Goal: Ask a question: Seek information or help from site administrators or community

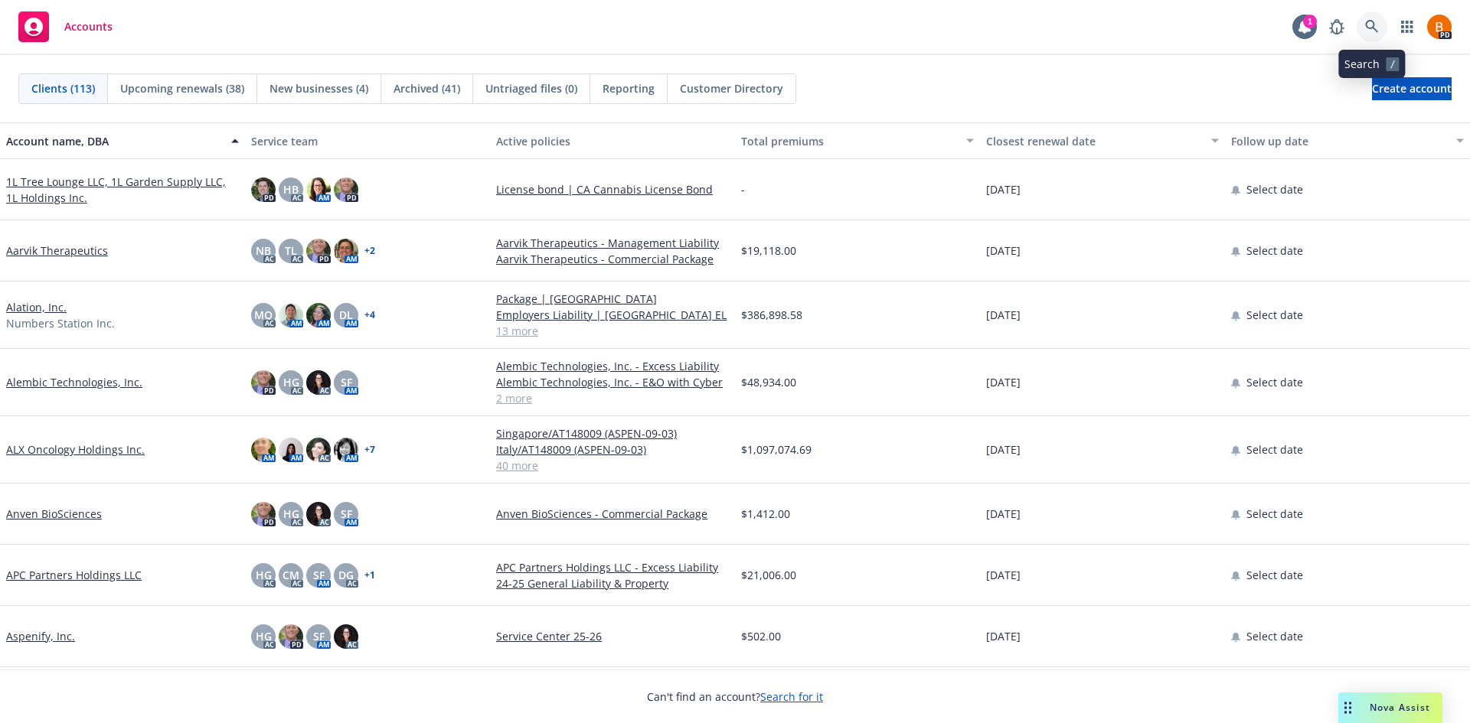
click at [1377, 32] on icon at bounding box center [1372, 27] width 14 height 14
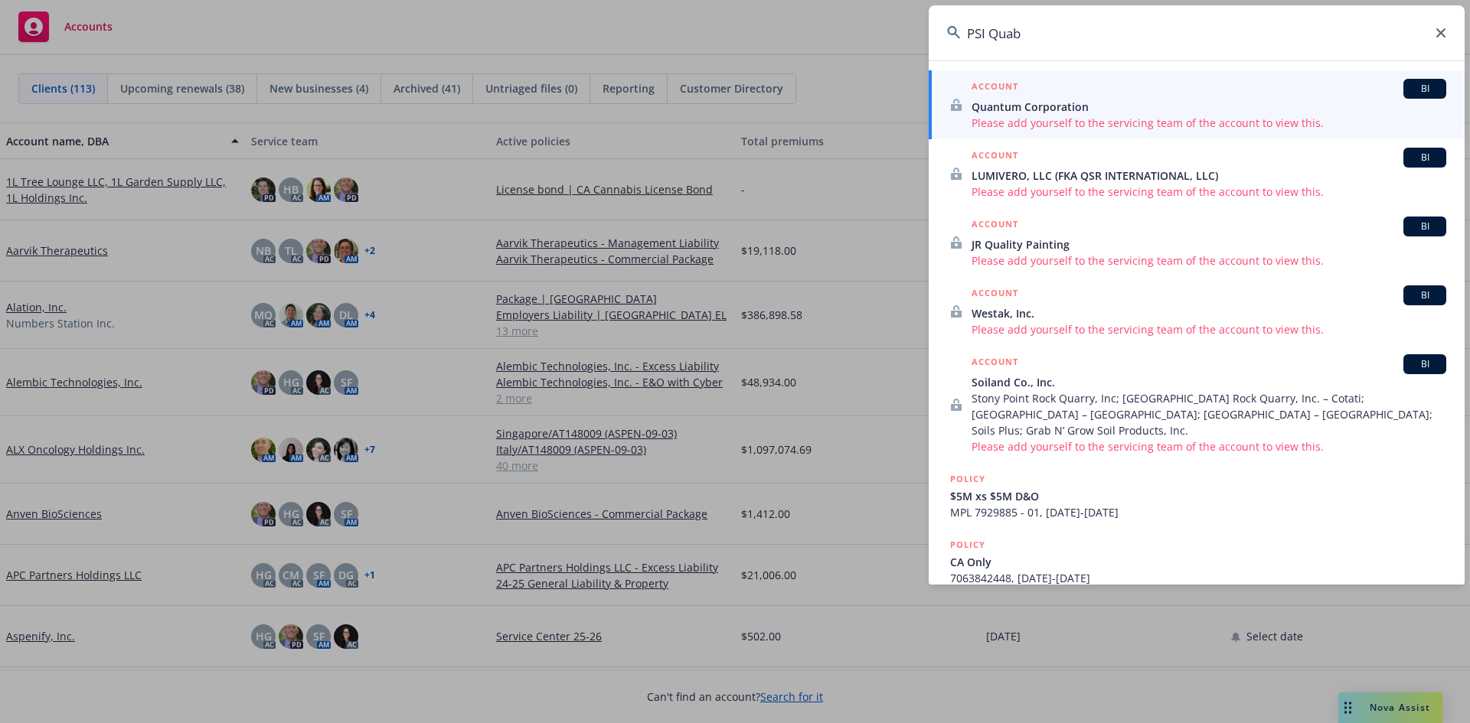
click at [1033, 32] on input "PSI Quab" at bounding box center [1197, 32] width 536 height 55
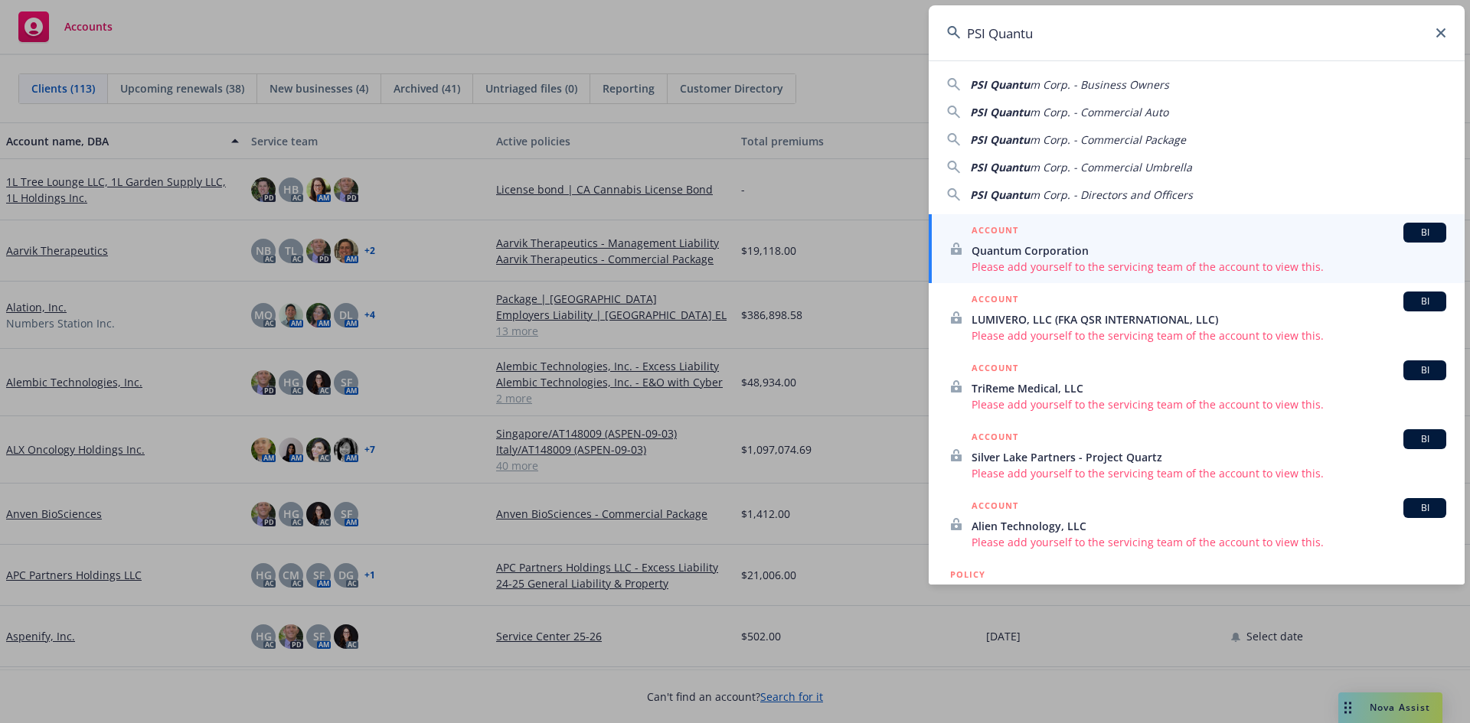
click at [1135, 78] on span "m Corp. - Business Owners" at bounding box center [1099, 84] width 139 height 15
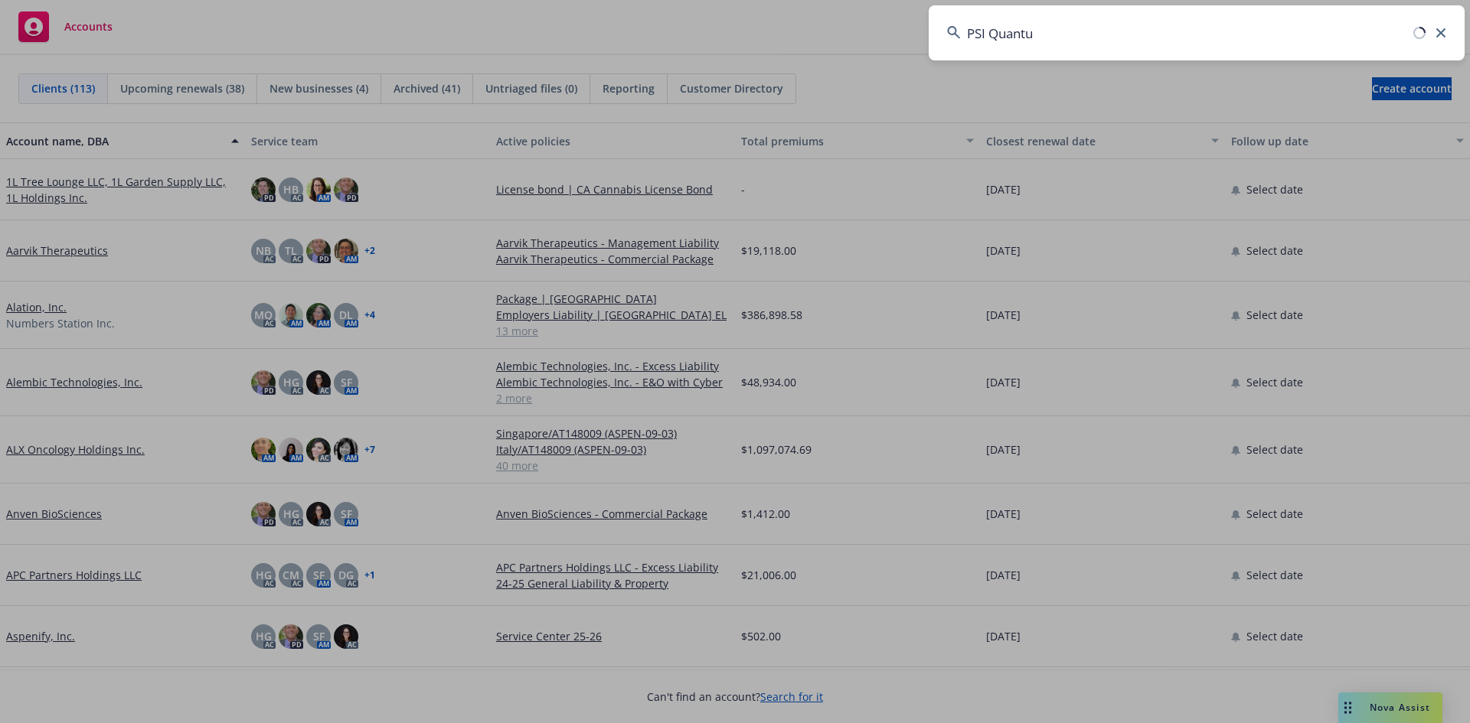
type input "PSI Quantum Corp. - Business Owners"
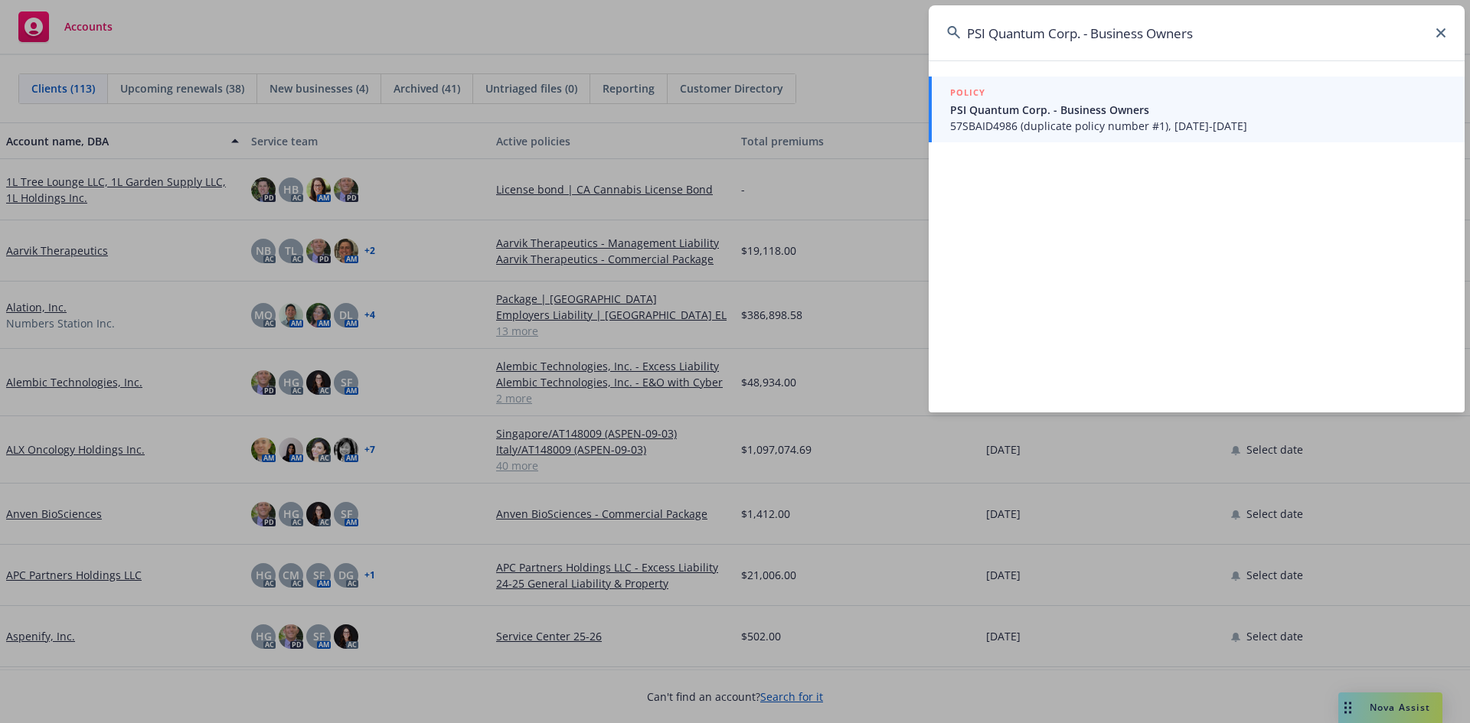
click at [1093, 126] on span "57SBAID4986 (duplicate policy number #1), [DATE]-[DATE]" at bounding box center [1198, 126] width 496 height 16
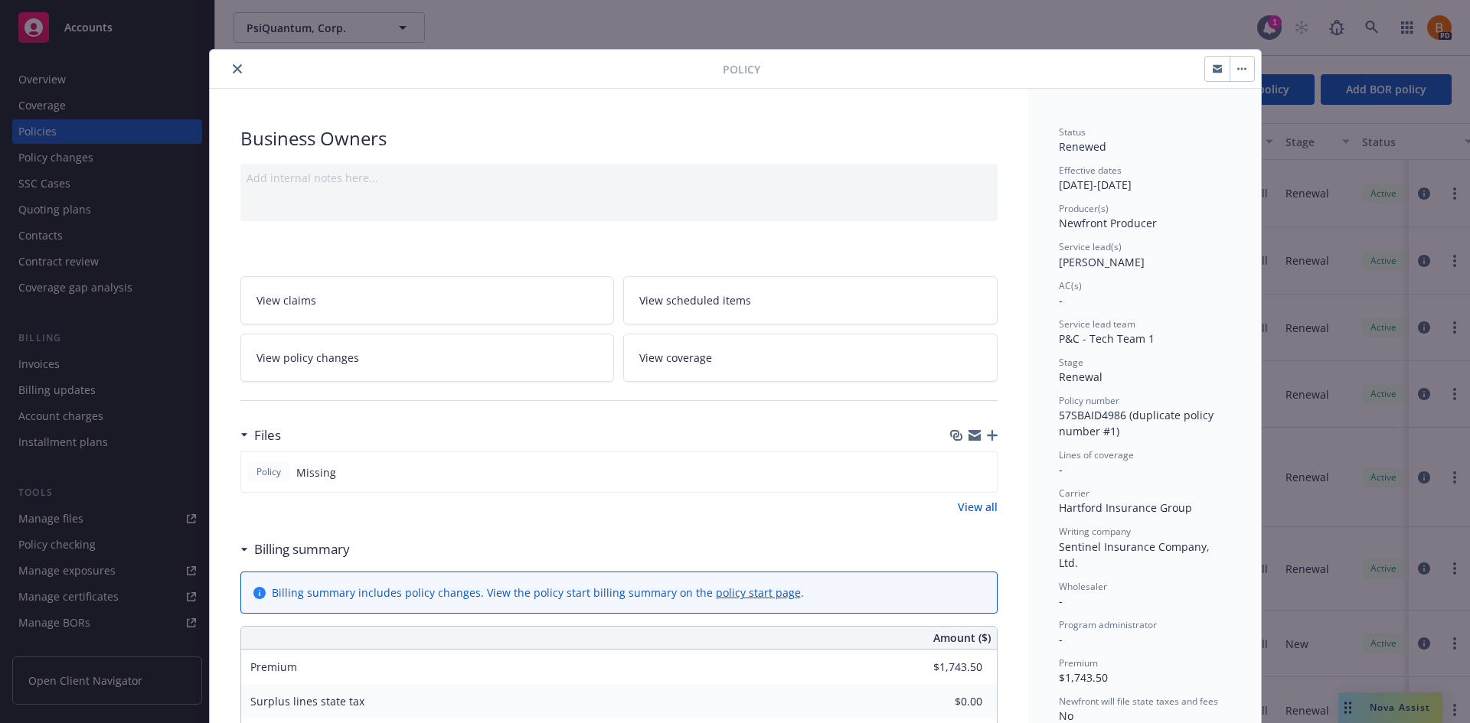
click at [228, 68] on button "close" at bounding box center [237, 69] width 18 height 18
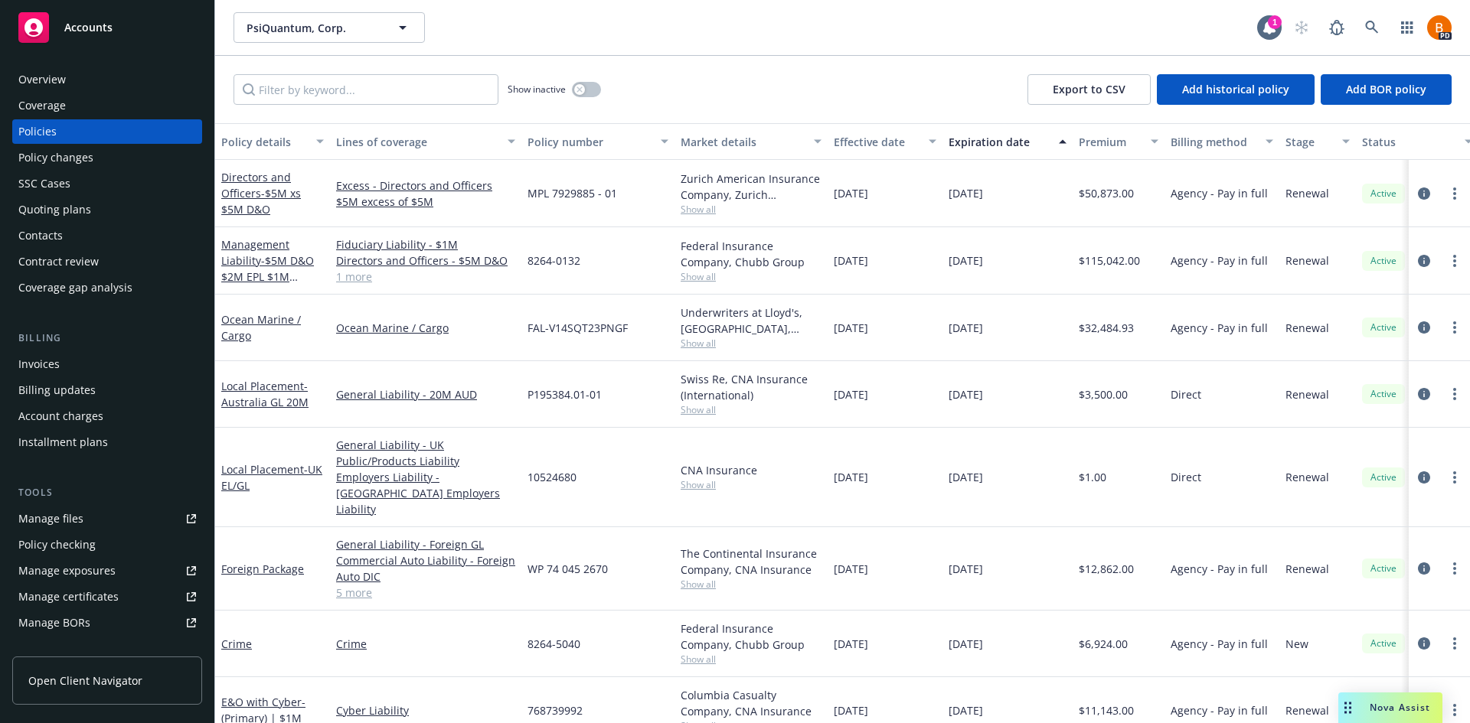
click at [97, 79] on div "Overview" at bounding box center [107, 79] width 178 height 24
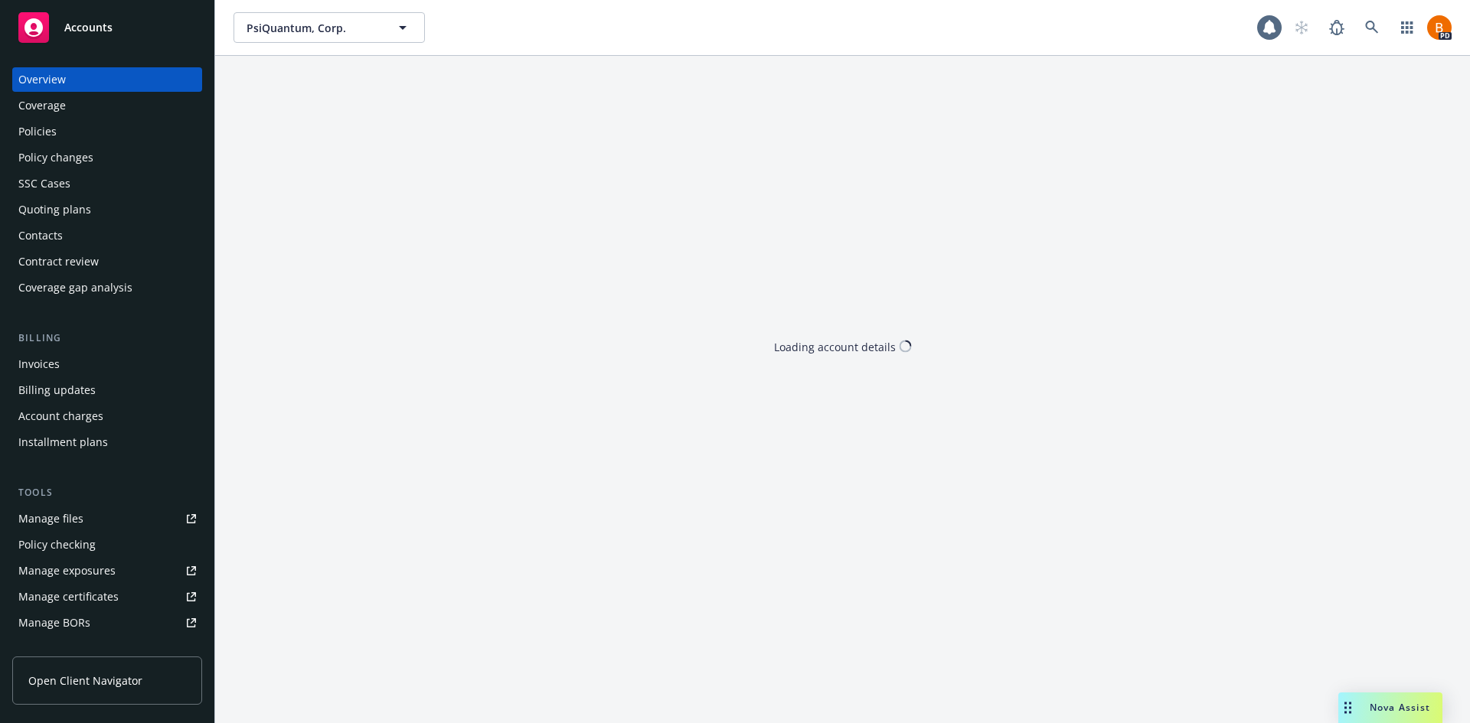
click at [55, 131] on div "Policies" at bounding box center [37, 131] width 38 height 24
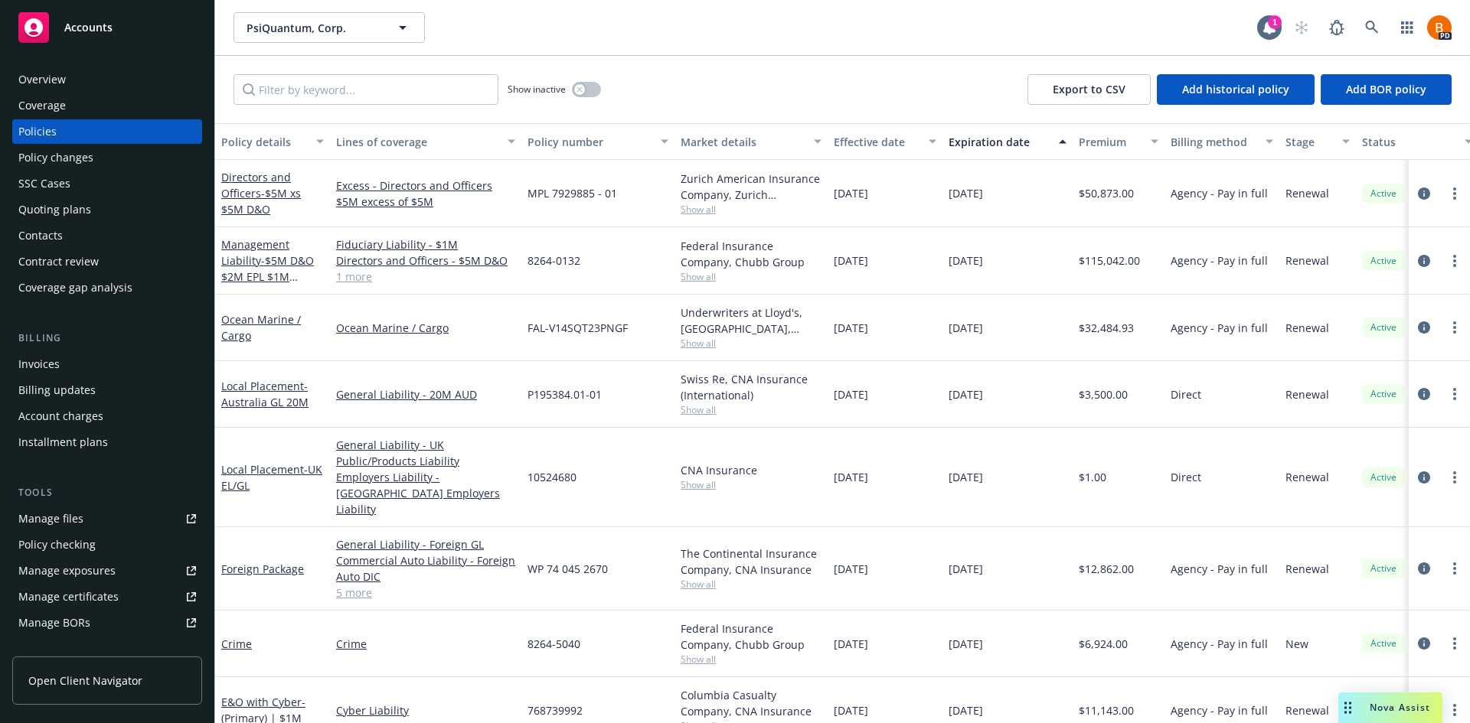
click at [1375, 707] on span "Nova Assist" at bounding box center [1400, 707] width 60 height 13
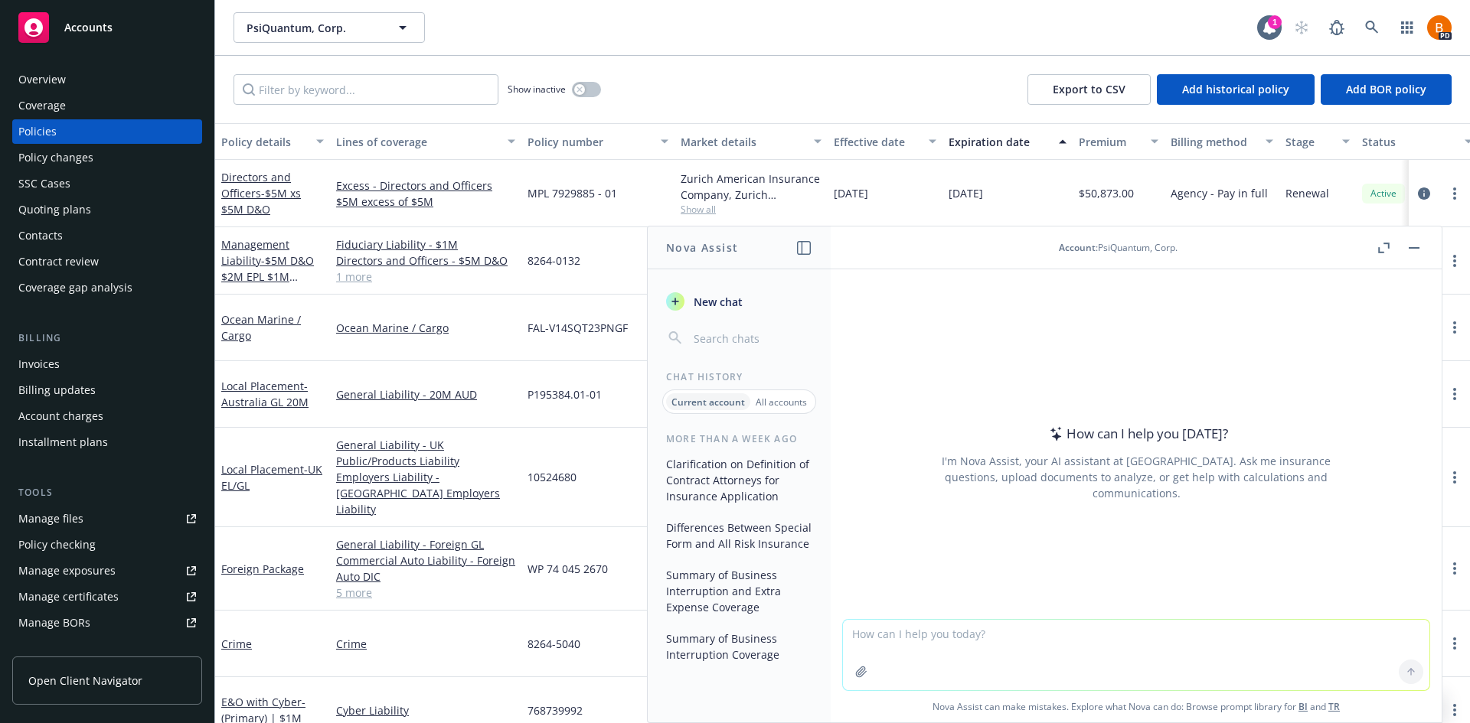
click at [696, 304] on span "New chat" at bounding box center [717, 302] width 52 height 16
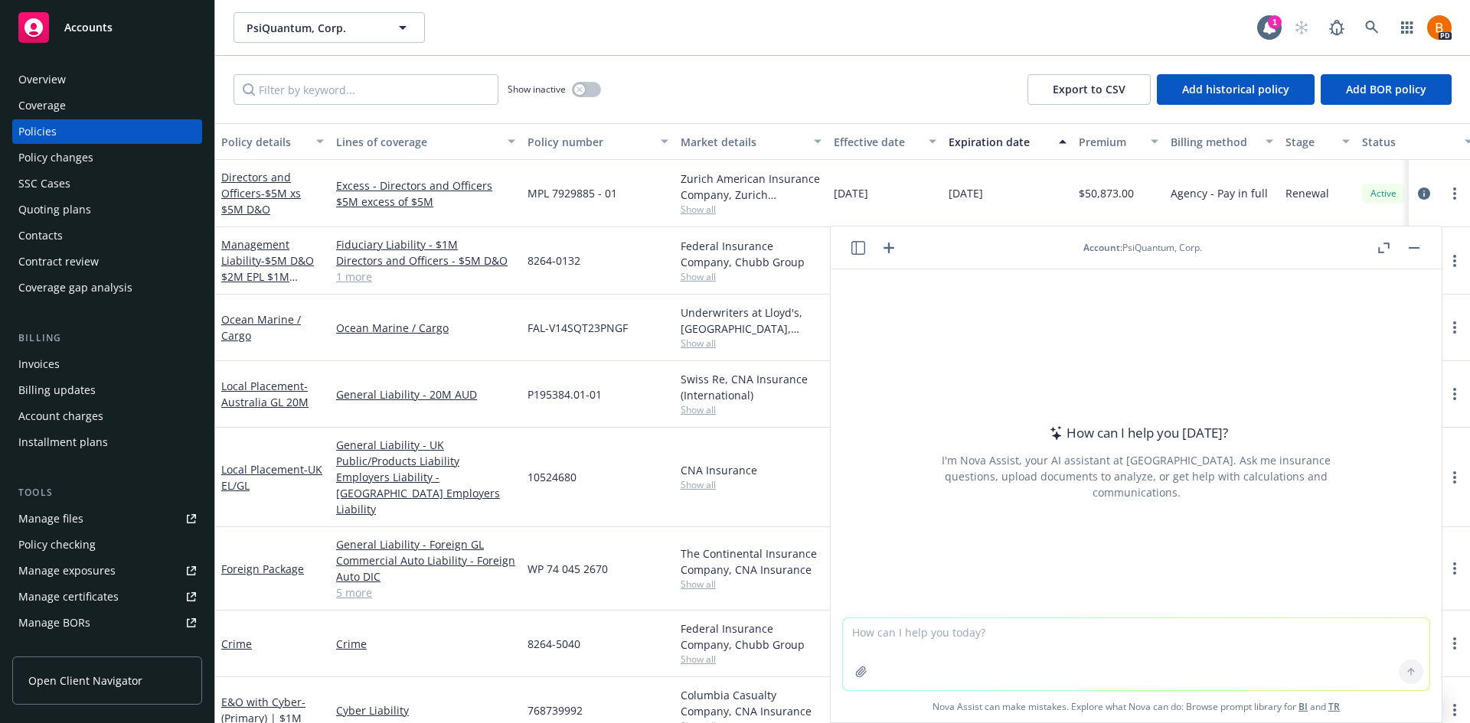
click at [893, 244] on icon "button" at bounding box center [889, 248] width 18 height 18
click at [1380, 240] on button "button" at bounding box center [1383, 248] width 18 height 18
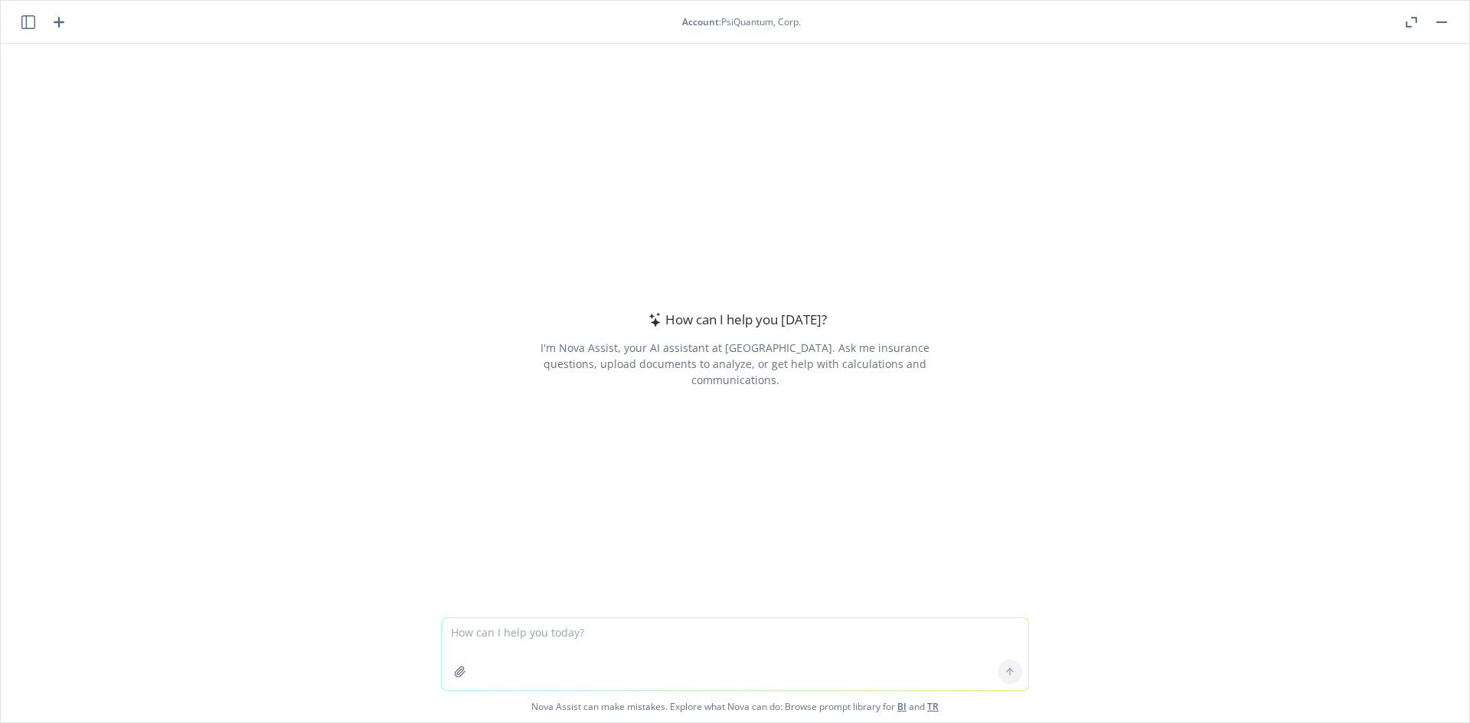
click at [587, 645] on textarea at bounding box center [735, 655] width 586 height 72
type textarea "W"
type textarea "P"
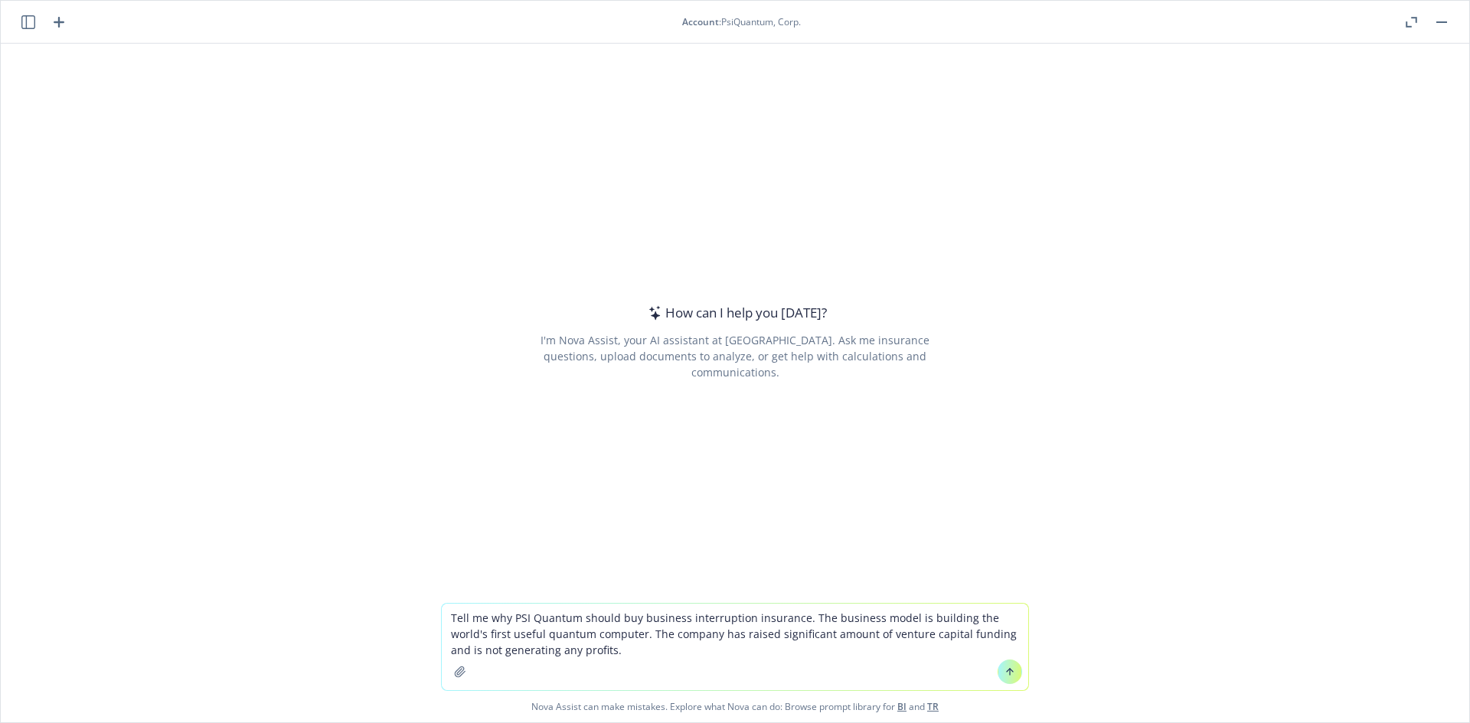
type textarea "Tell me why PSI Quantum should buy business interruption insurance. The busines…"
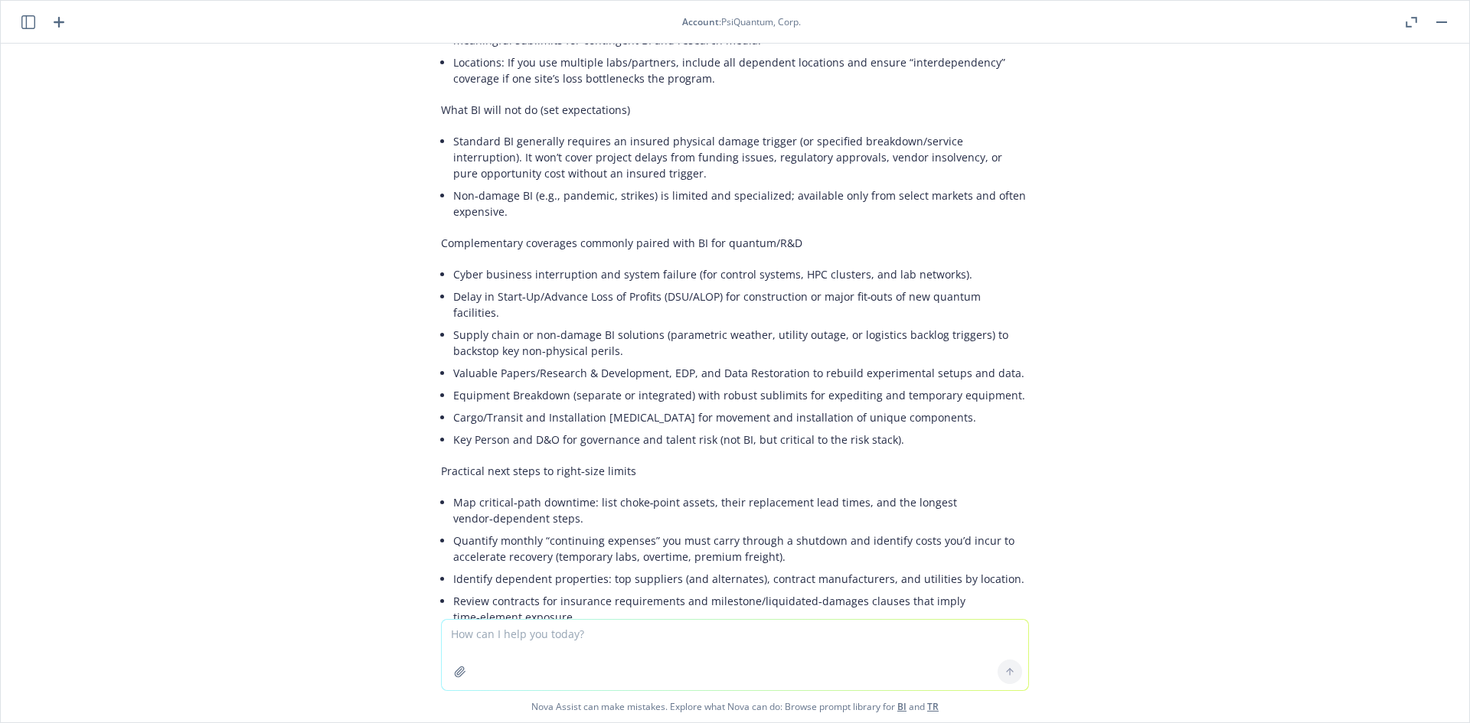
scroll to position [1072, 0]
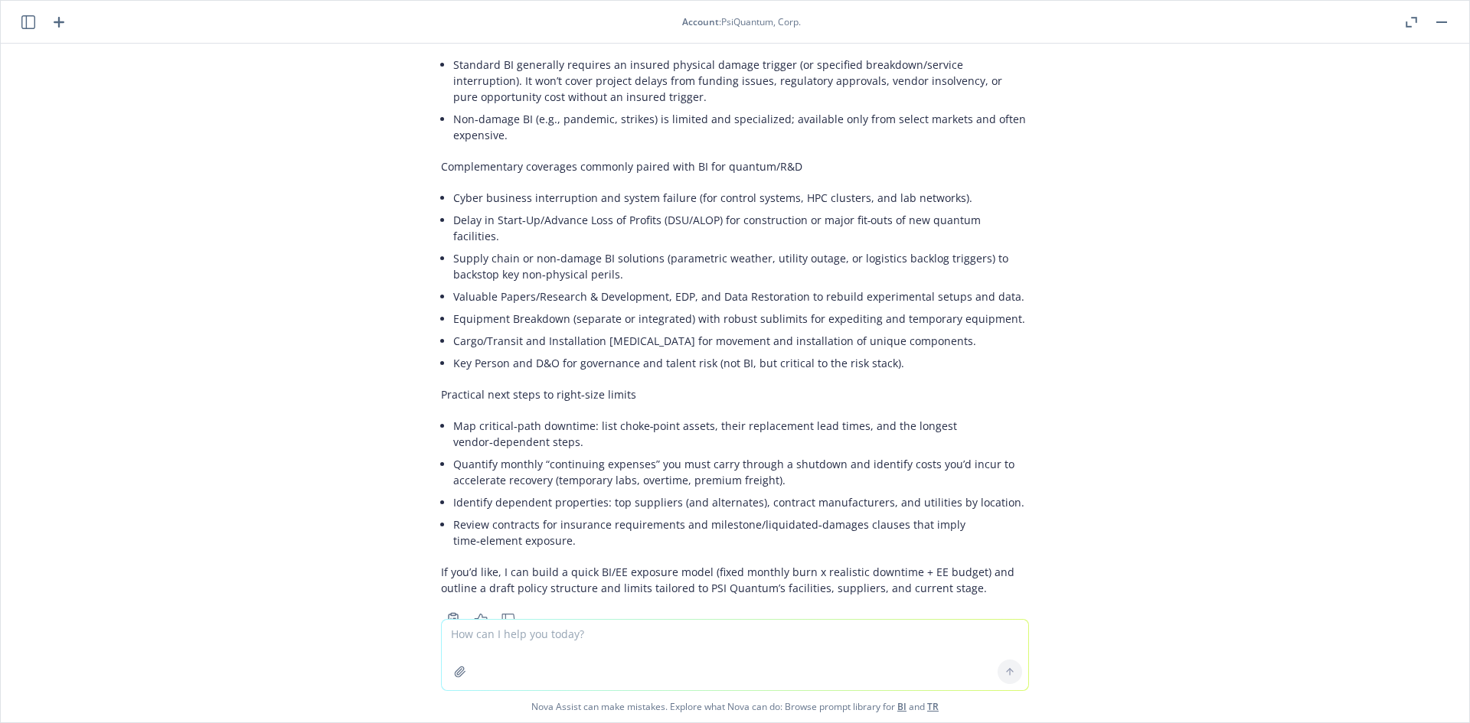
drag, startPoint x: 1298, startPoint y: 534, endPoint x: 923, endPoint y: 383, distance: 405.3
click at [923, 387] on p "Practical next steps to right‑size limits" at bounding box center [735, 395] width 588 height 16
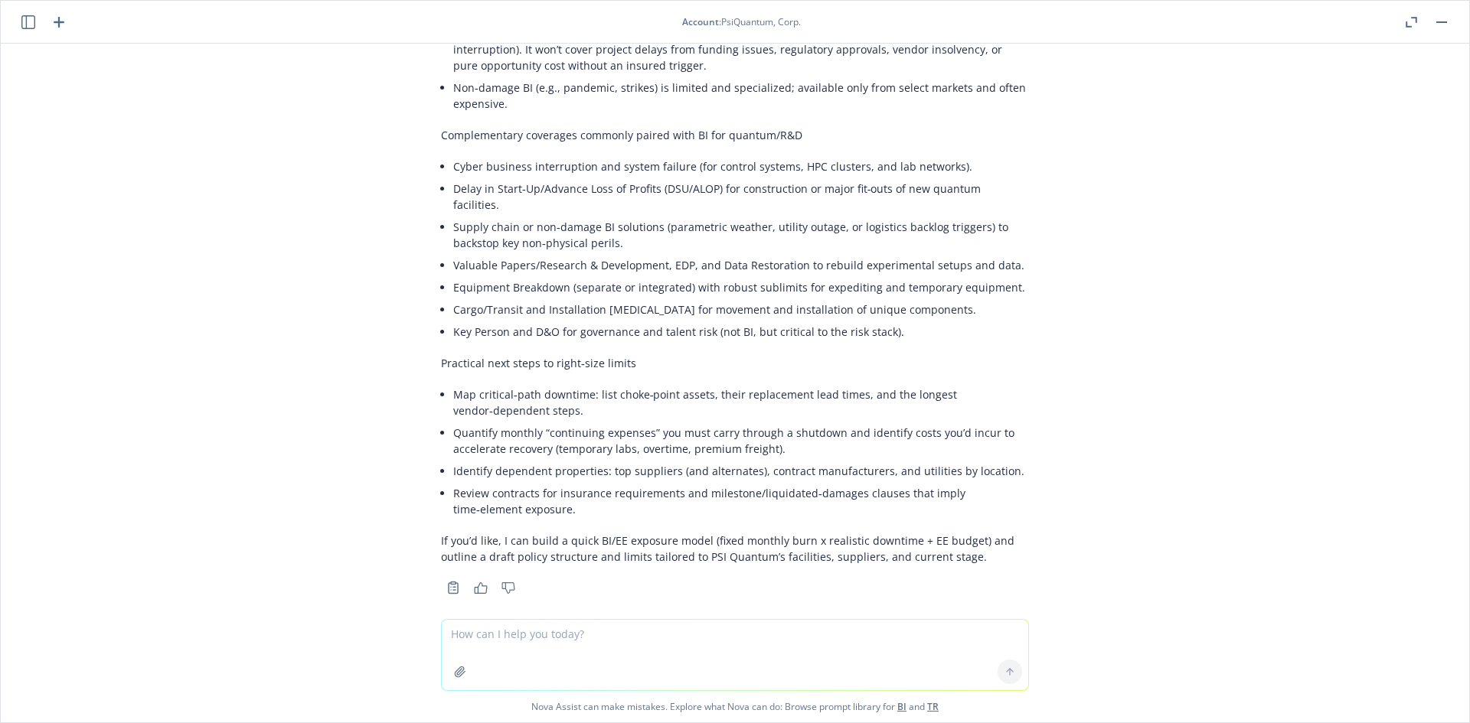
click at [617, 641] on textarea at bounding box center [735, 655] width 586 height 70
type textarea "Tell me more about what extra expense might cover"
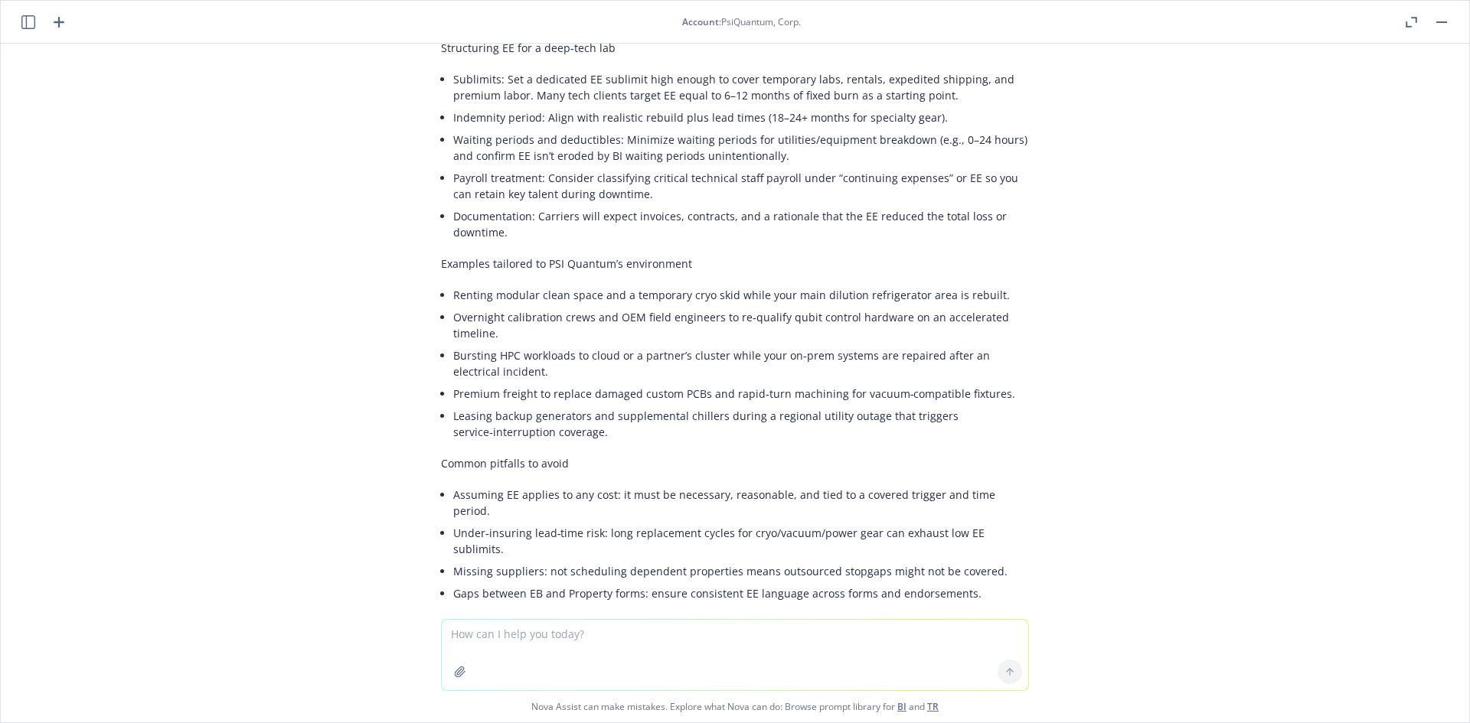
scroll to position [2879, 0]
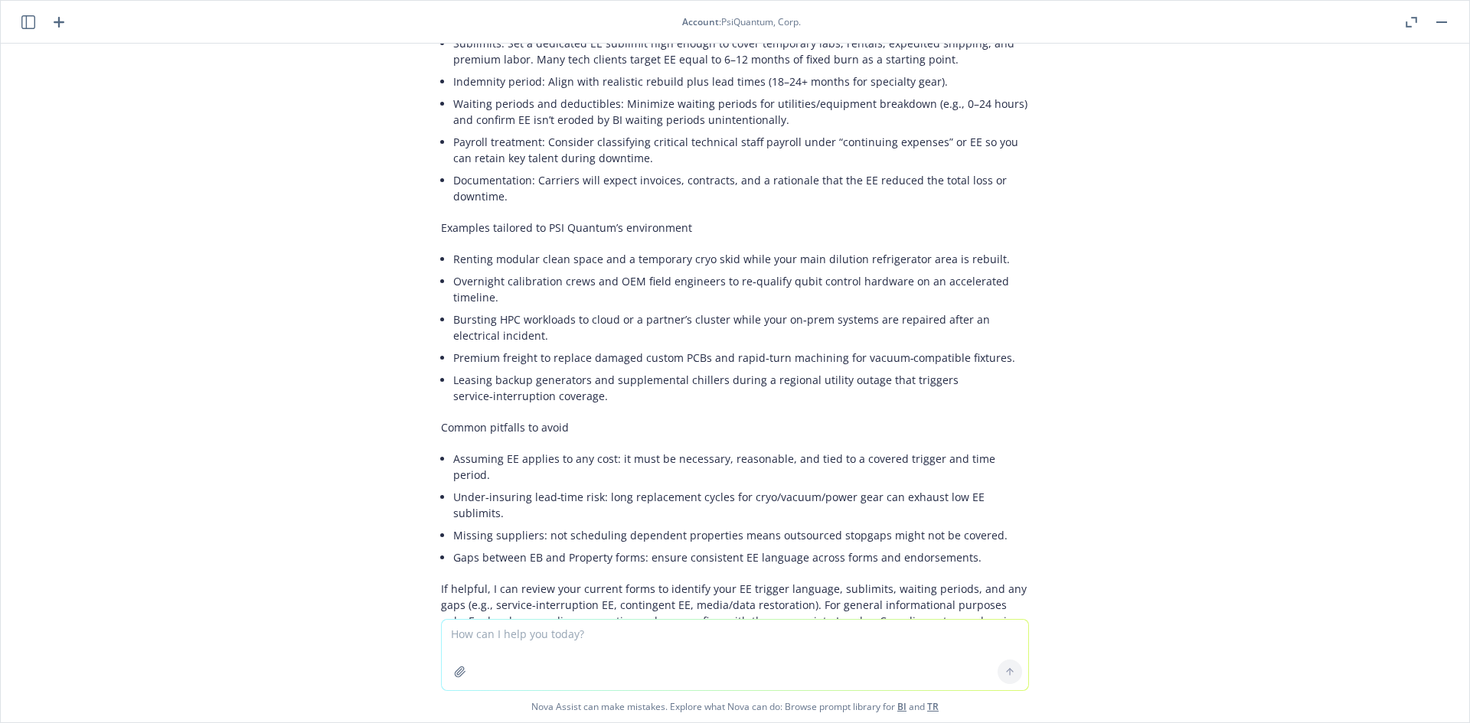
click at [645, 646] on textarea at bounding box center [735, 655] width 586 height 70
type textarea "P"
type textarea "Yes please perform the review"
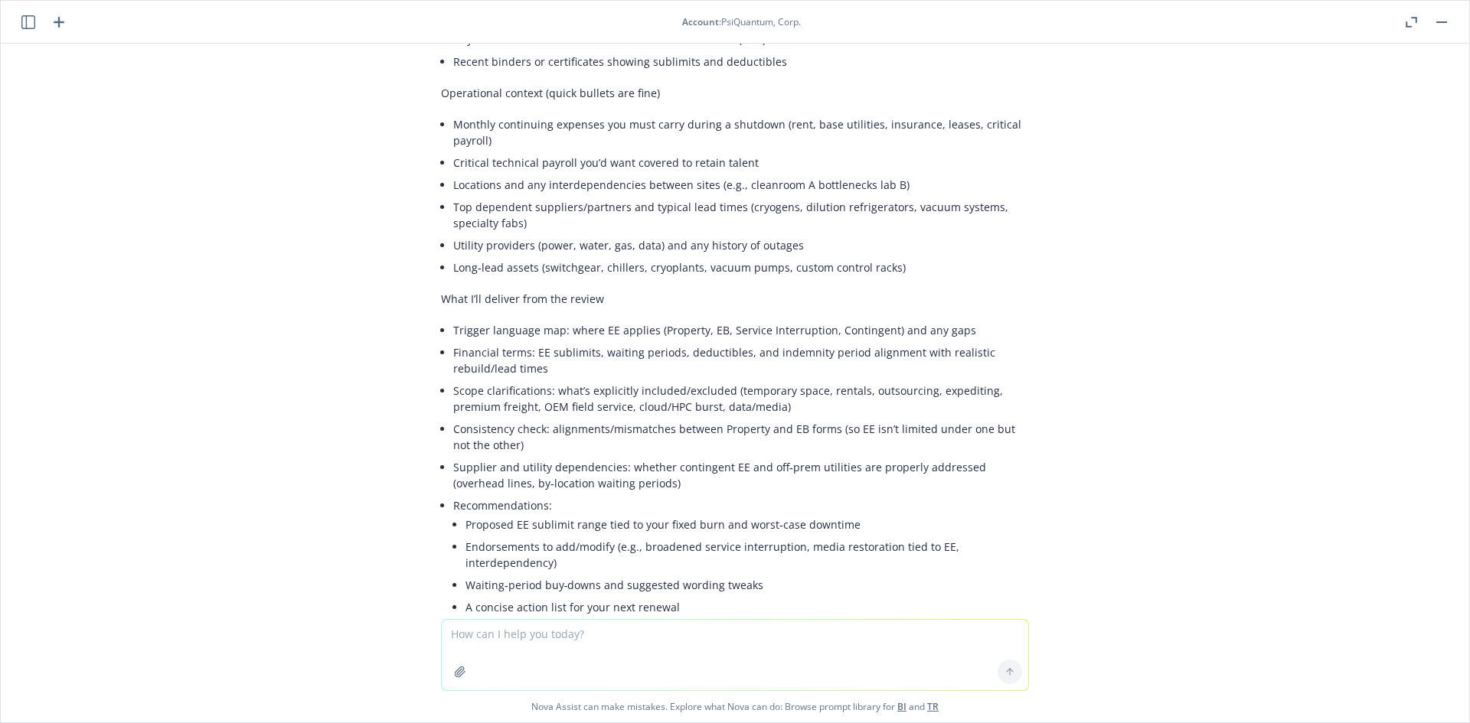
scroll to position [3923, 0]
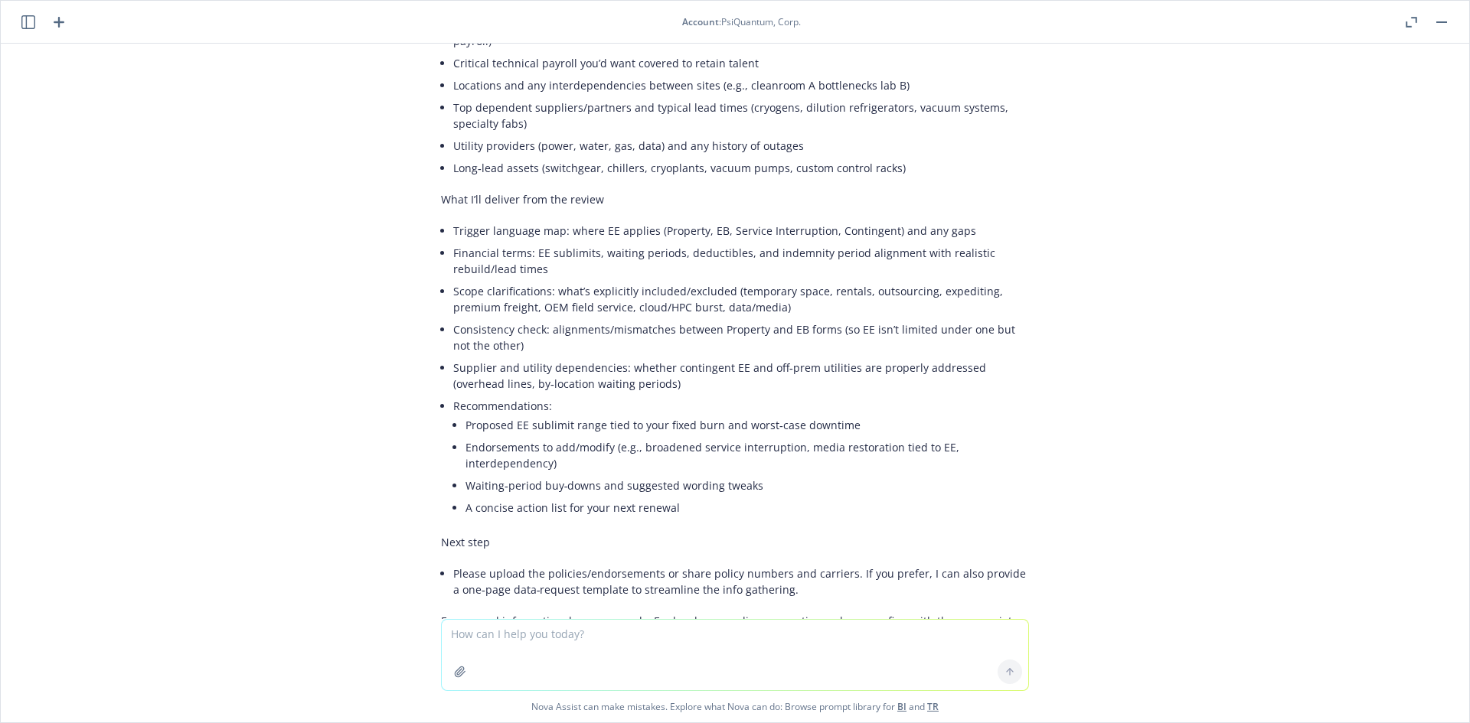
click at [1453, 31] on header "Account : PsiQuantum, Corp." at bounding box center [735, 22] width 1468 height 43
click at [1448, 28] on button "button" at bounding box center [1441, 22] width 18 height 18
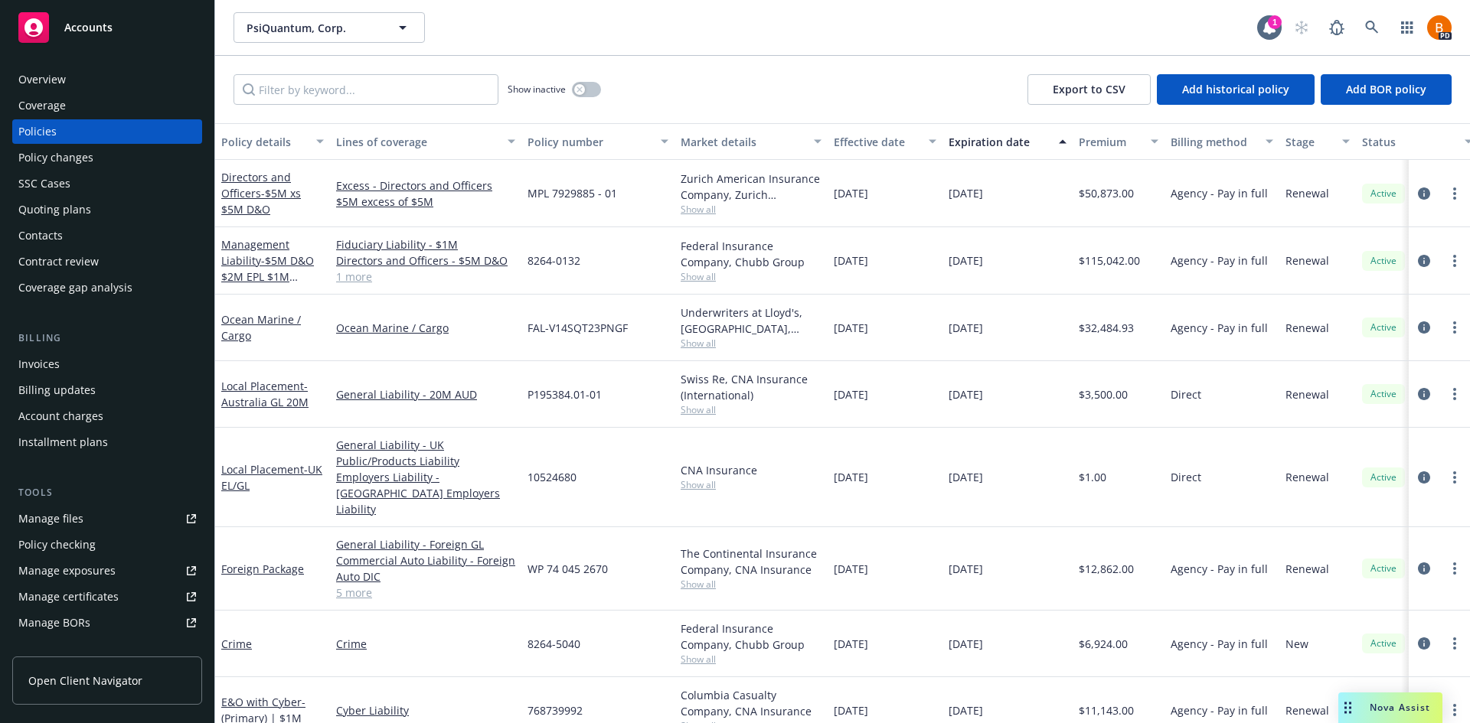
click at [1380, 698] on div "Nova Assist" at bounding box center [1390, 708] width 104 height 31
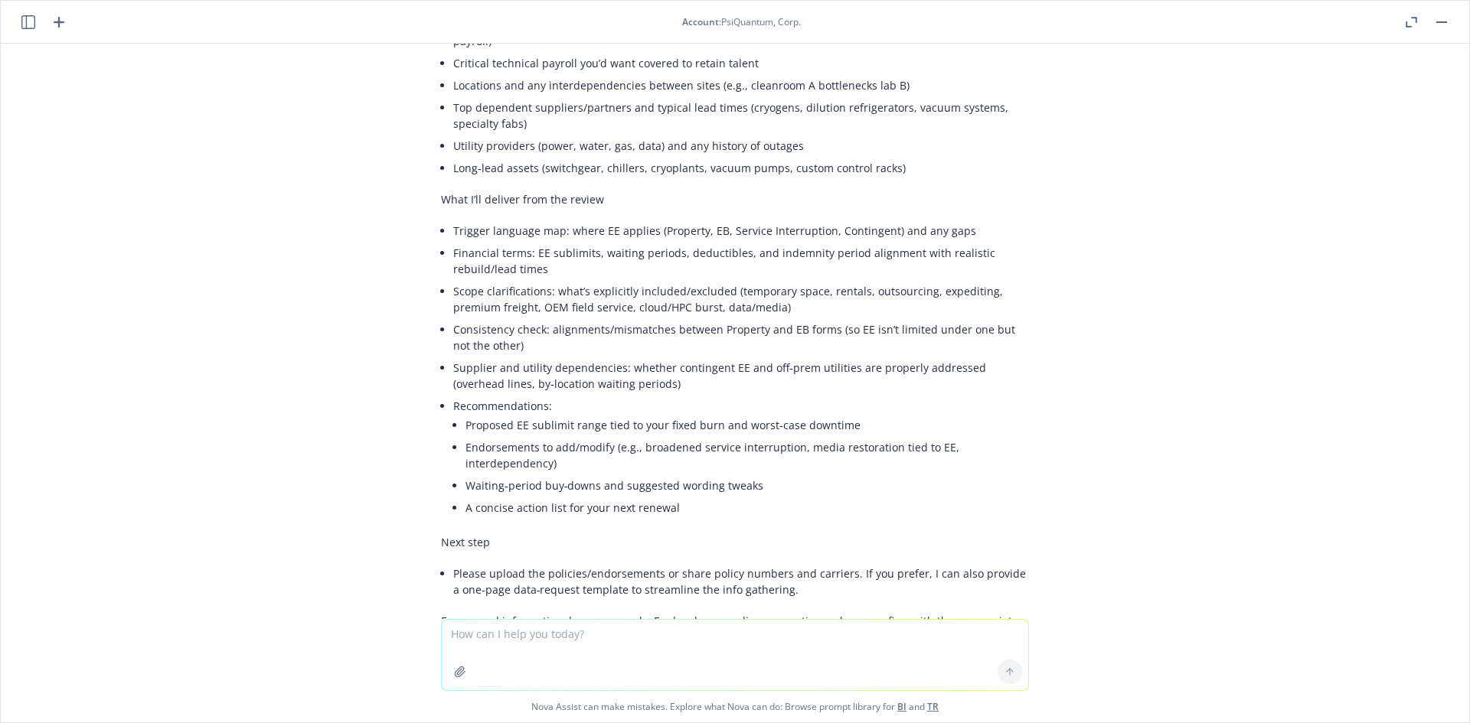
click at [59, 26] on icon "button" at bounding box center [59, 22] width 11 height 11
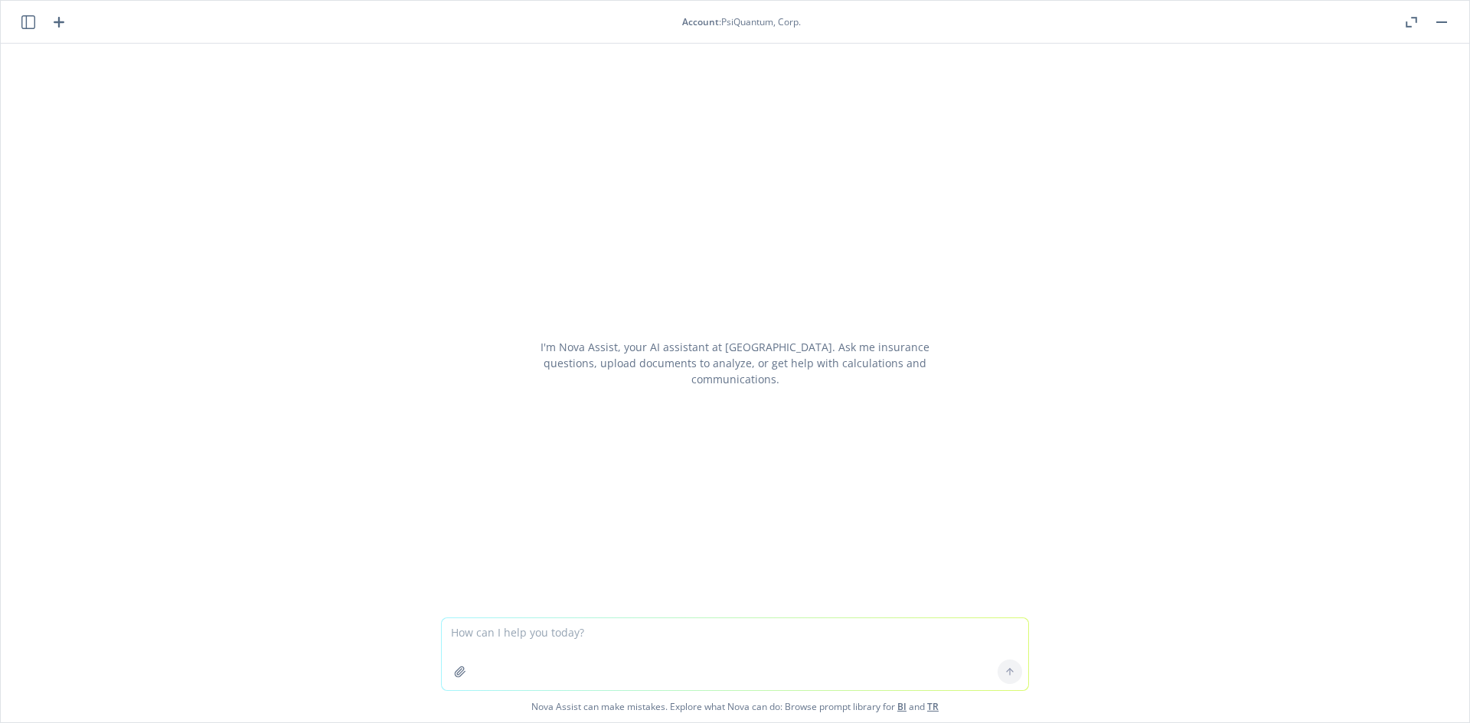
click at [595, 635] on textarea at bounding box center [735, 655] width 586 height 72
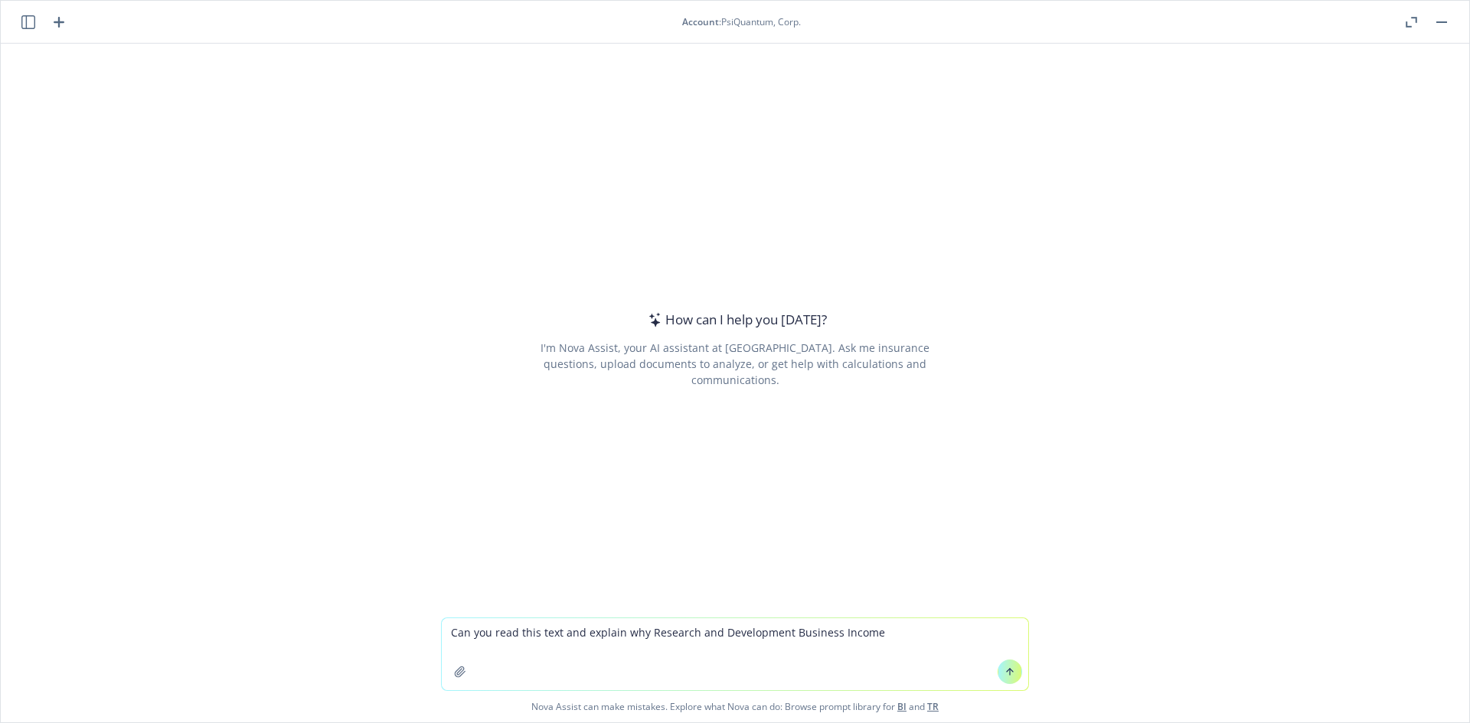
drag, startPoint x: 635, startPoint y: 626, endPoint x: 653, endPoint y: 632, distance: 18.4
click at [640, 629] on textarea "Can you read this text and explain why Research and Development Business Income" at bounding box center [735, 655] width 586 height 72
click at [853, 630] on textarea "Can you read this text and explain Research and Development Business Income" at bounding box center [735, 655] width 586 height 72
type textarea "Can you read this text and explain Research and Development Business Income"
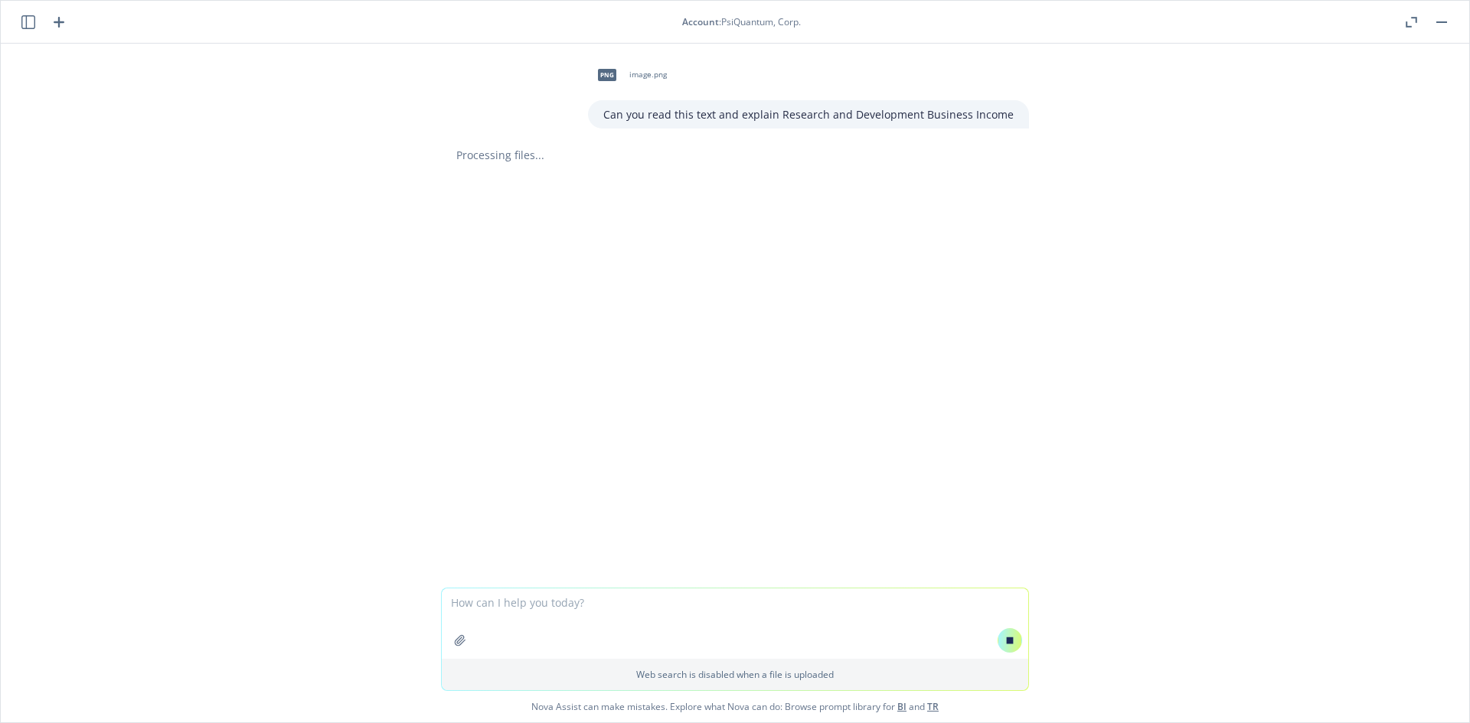
click at [1446, 28] on button "button" at bounding box center [1441, 22] width 18 height 18
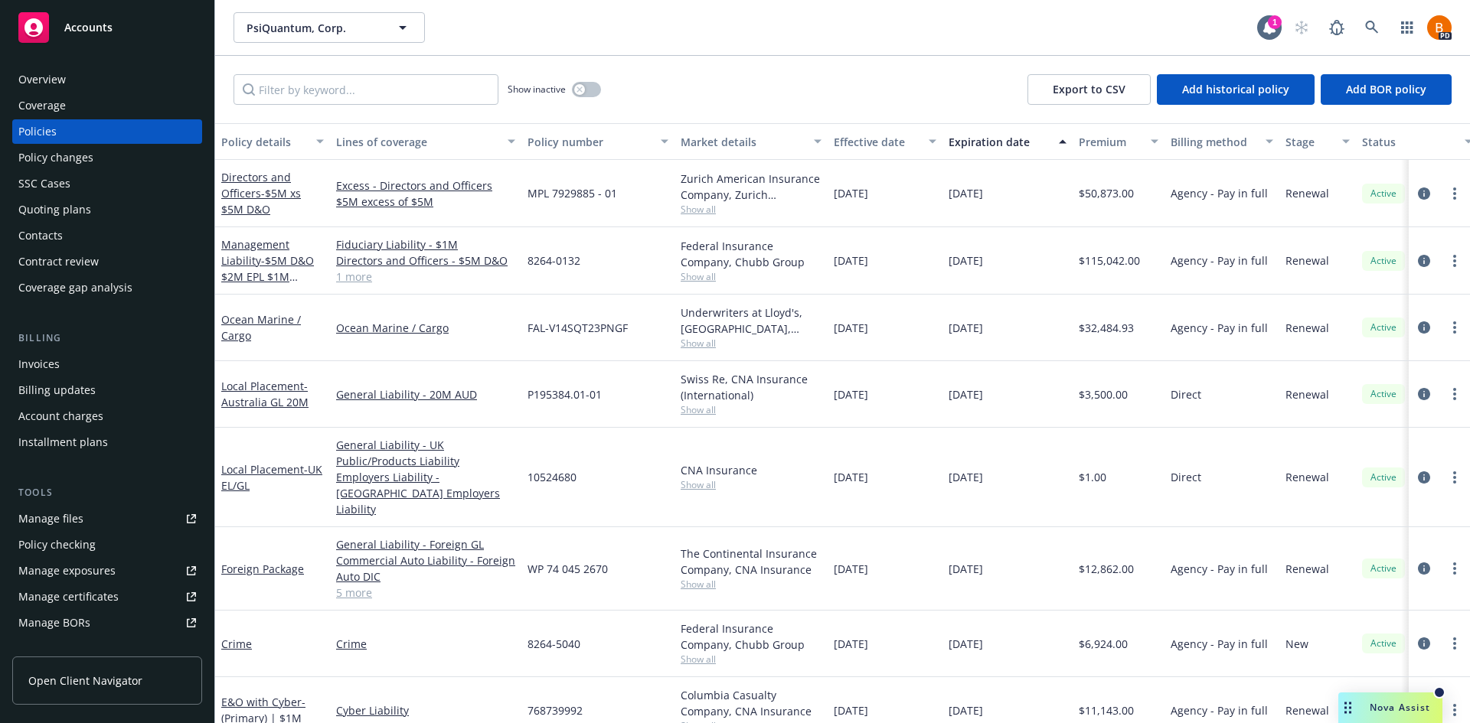
click at [1378, 703] on span "Nova Assist" at bounding box center [1400, 707] width 60 height 13
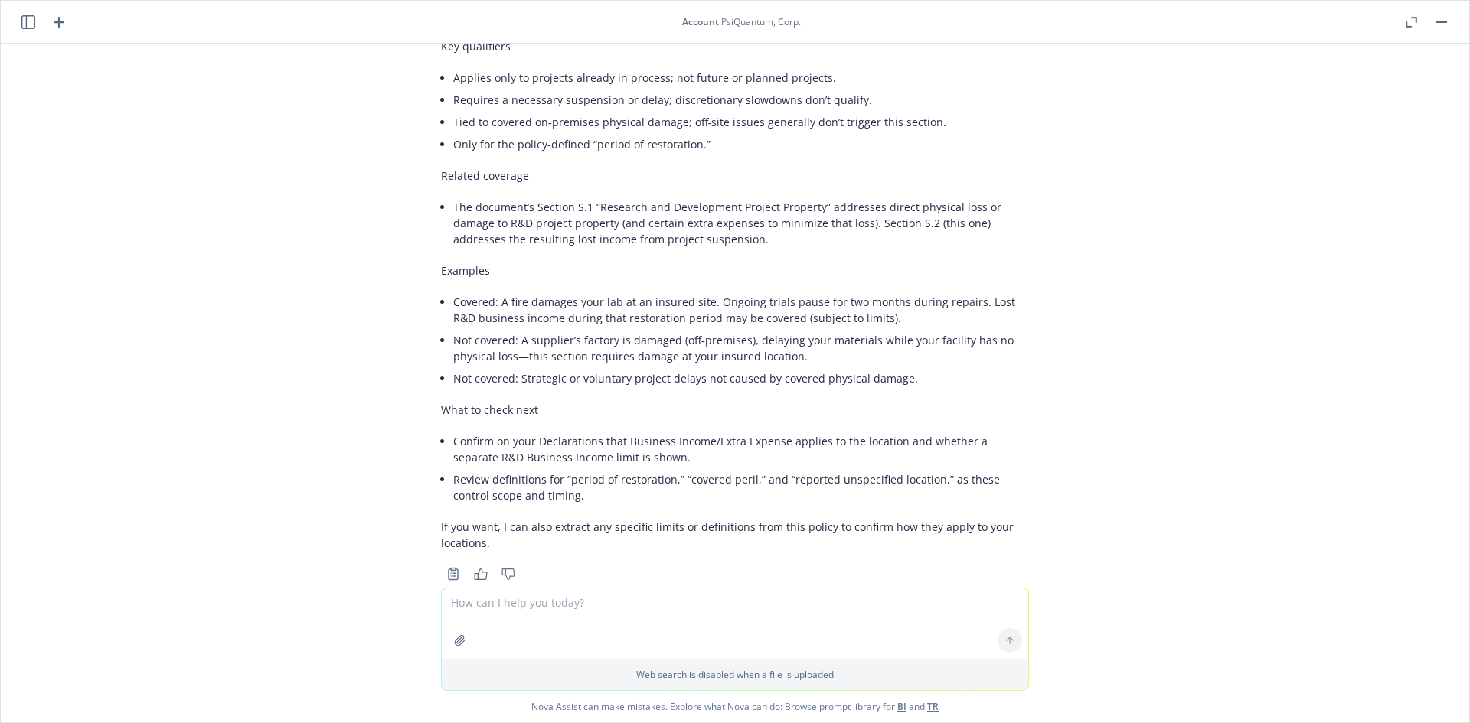
scroll to position [528, 0]
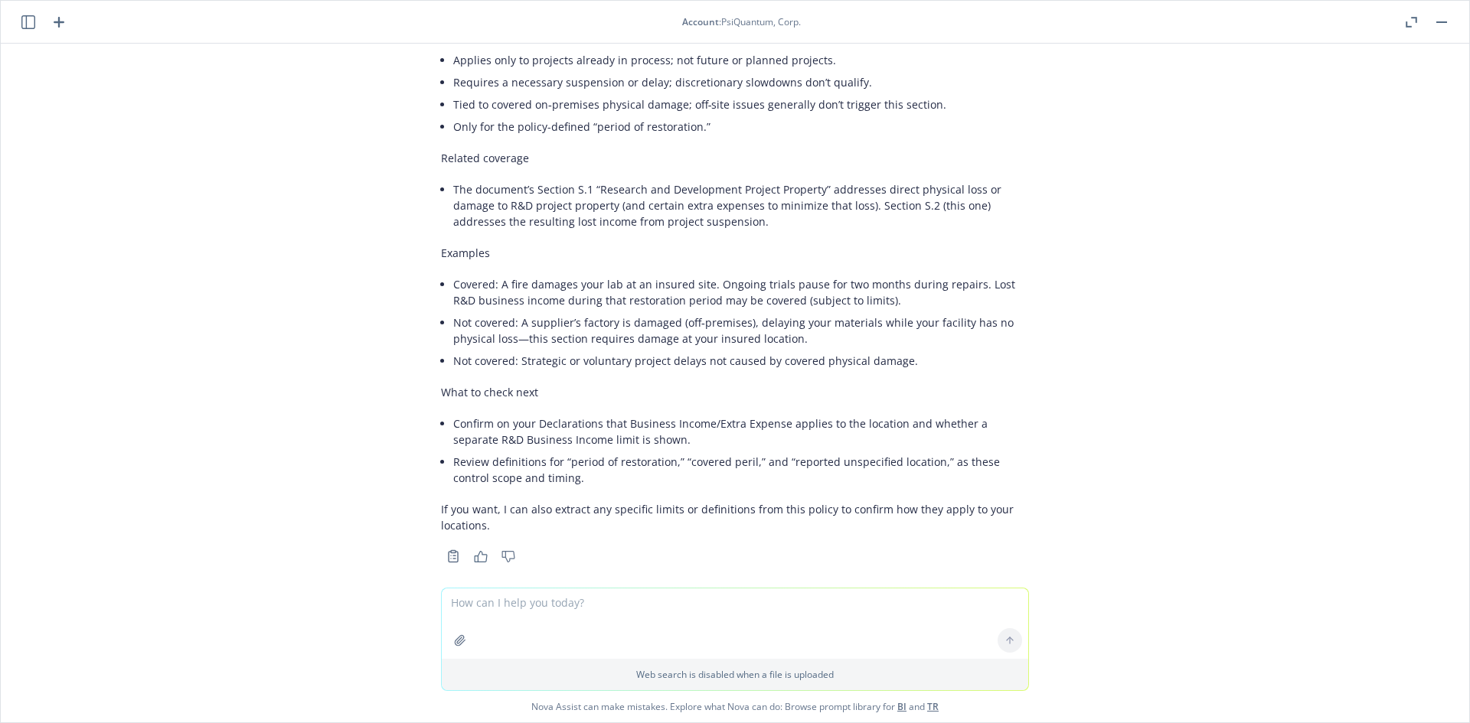
click at [645, 632] on textarea at bounding box center [735, 624] width 586 height 70
type textarea "P"
click at [714, 598] on textarea "Extract the referenced specific limits and policy definitons from teh" at bounding box center [735, 623] width 586 height 72
click at [769, 601] on textarea "Extract the referenced specific limits and policy definitions from teh" at bounding box center [735, 623] width 586 height 72
type textarea "Extract the referenced specific limits and policy definitions from the property…"
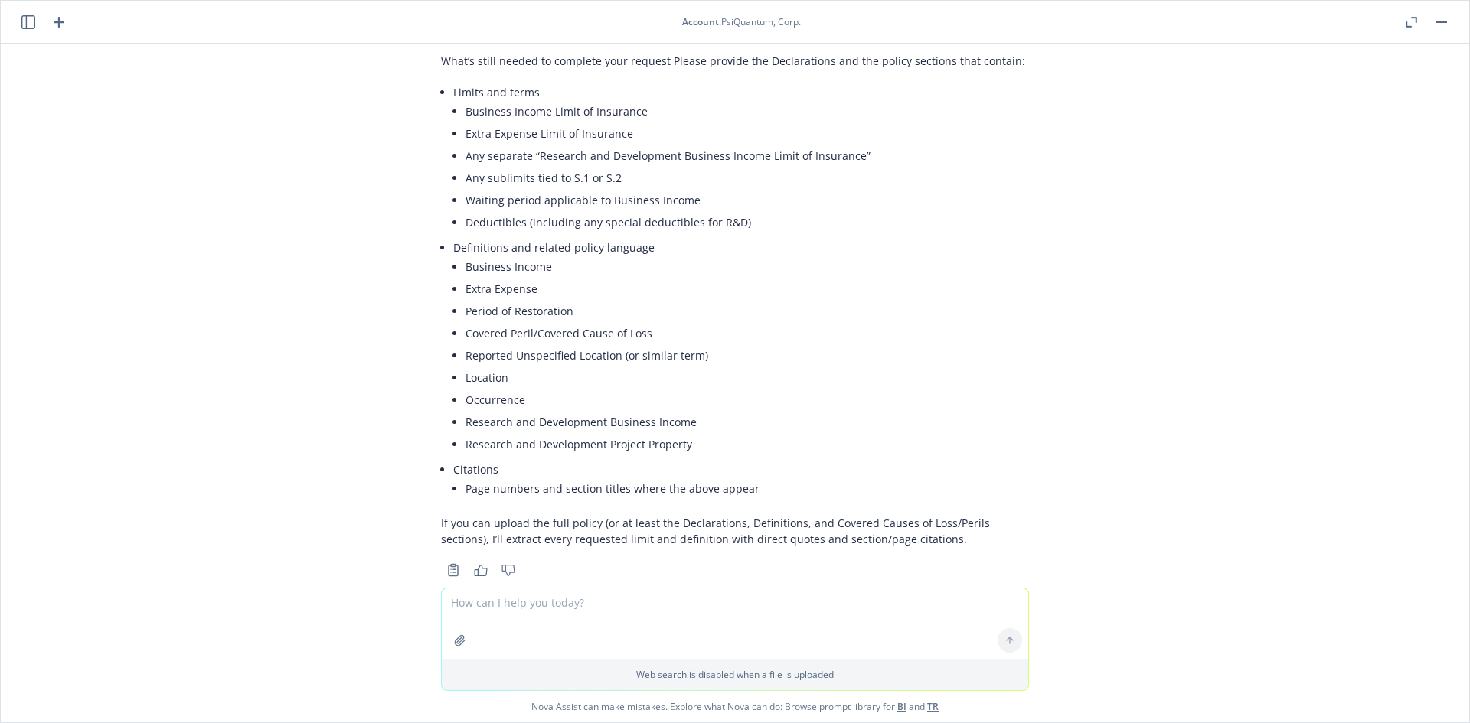
scroll to position [1420, 0]
